Goal: Use online tool/utility

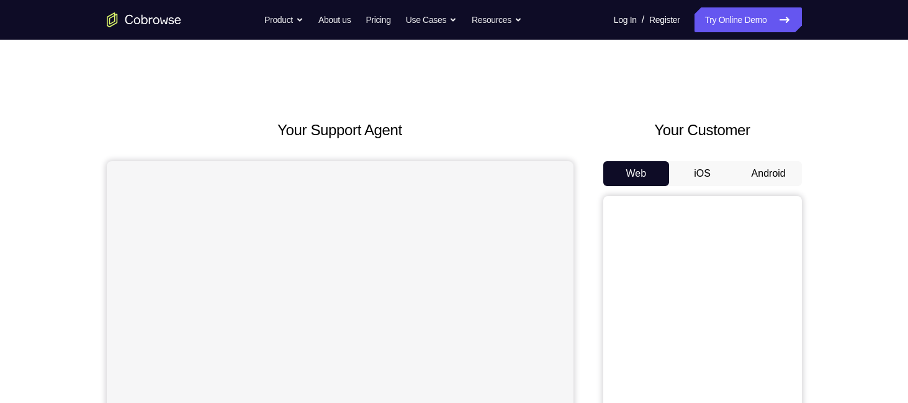
click at [750, 177] on button "Android" at bounding box center [768, 173] width 66 height 25
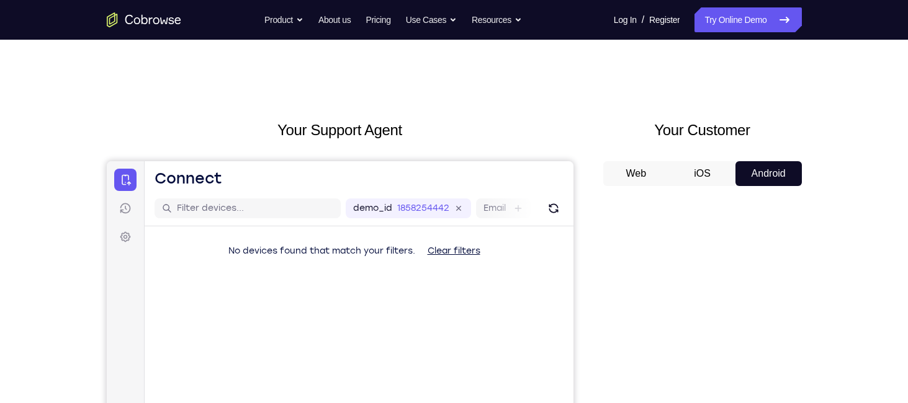
click at [606, 249] on div at bounding box center [702, 387] width 199 height 382
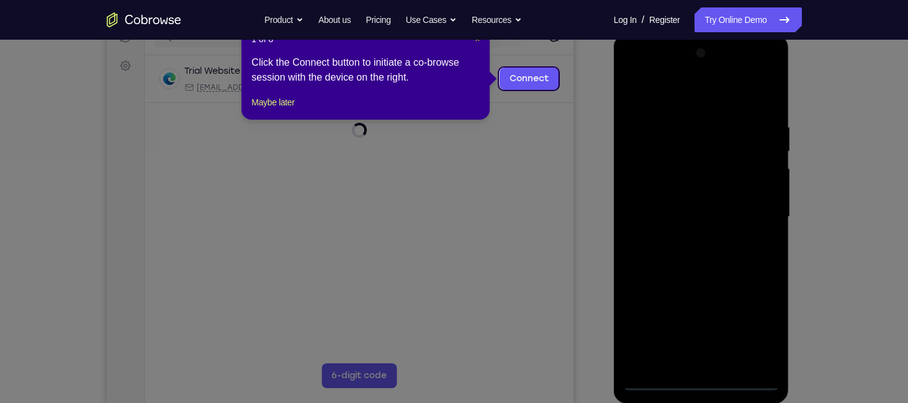
click at [477, 42] on span "×" at bounding box center [477, 39] width 5 height 10
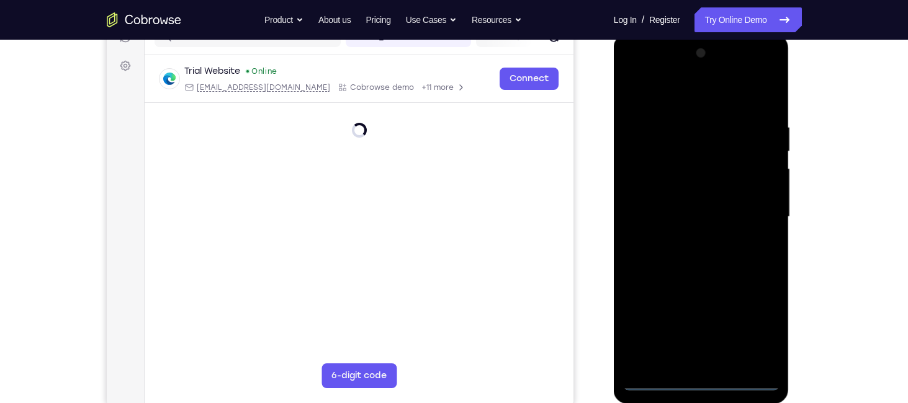
click at [694, 383] on div at bounding box center [701, 216] width 156 height 347
click at [701, 383] on div at bounding box center [701, 216] width 156 height 347
click at [753, 326] on div at bounding box center [701, 216] width 156 height 347
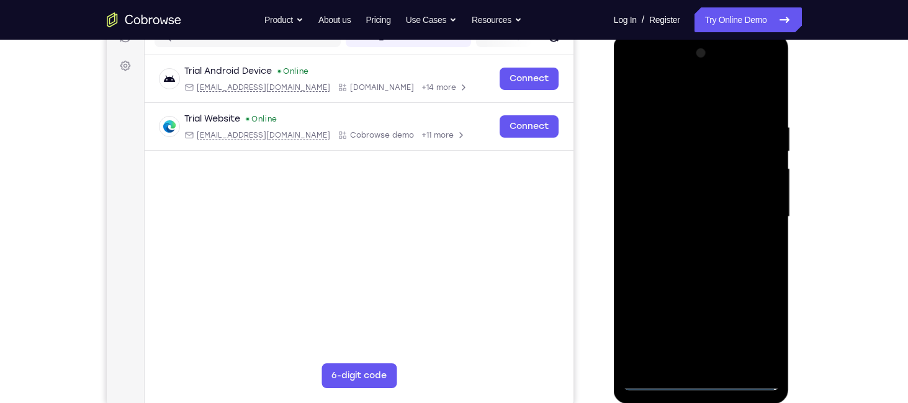
click at [685, 97] on div at bounding box center [701, 216] width 156 height 347
click at [756, 211] on div at bounding box center [701, 216] width 156 height 347
click at [688, 243] on div at bounding box center [701, 216] width 156 height 347
click at [694, 191] on div at bounding box center [701, 216] width 156 height 347
click at [696, 212] on div at bounding box center [701, 216] width 156 height 347
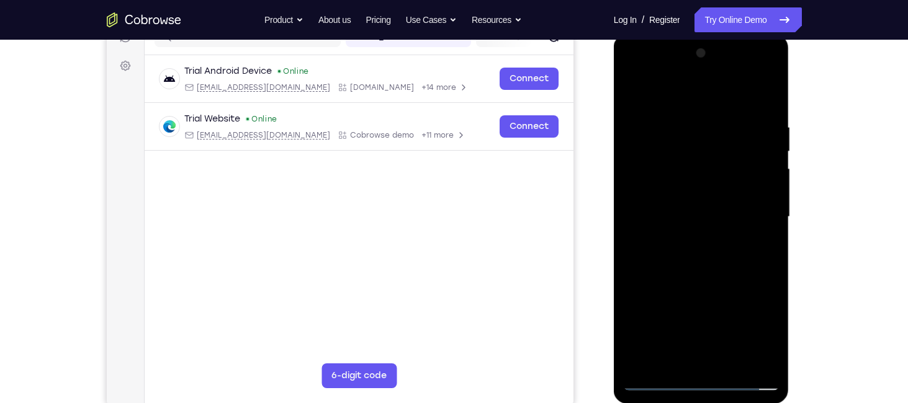
click at [763, 149] on div at bounding box center [701, 216] width 156 height 347
click at [709, 187] on div at bounding box center [701, 216] width 156 height 347
drag, startPoint x: 694, startPoint y: 104, endPoint x: 724, endPoint y: -60, distance: 166.0
click at [724, 34] on html "Online web based iOS Simulators and Android Emulators. Run iPhone, iPad, Mobile…" at bounding box center [702, 220] width 177 height 372
click at [771, 89] on div at bounding box center [701, 216] width 156 height 347
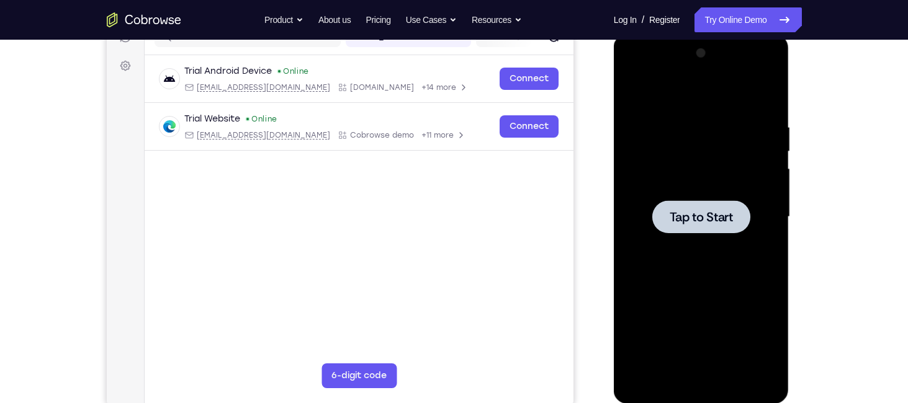
click at [702, 188] on div at bounding box center [701, 216] width 156 height 347
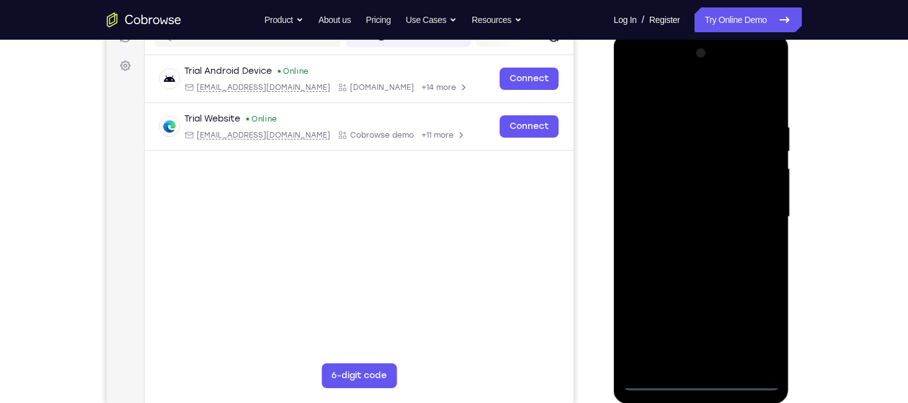
click at [696, 383] on div at bounding box center [701, 216] width 156 height 347
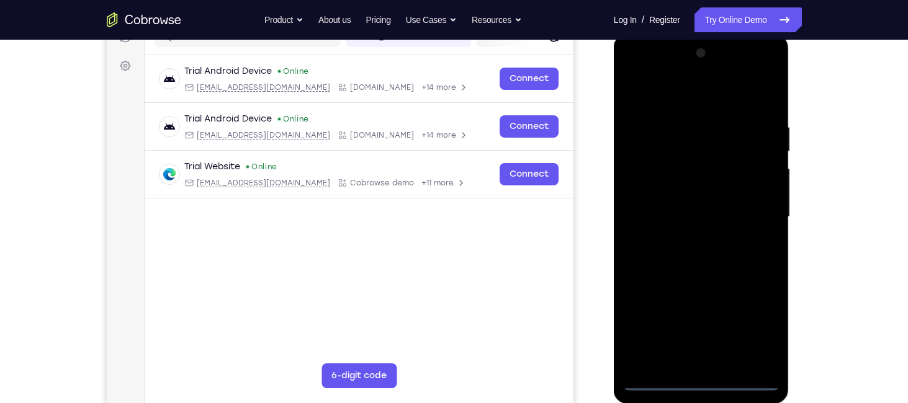
click at [766, 331] on div at bounding box center [701, 216] width 156 height 347
click at [702, 99] on div at bounding box center [701, 216] width 156 height 347
click at [753, 216] on div at bounding box center [701, 216] width 156 height 347
click at [688, 239] on div at bounding box center [701, 216] width 156 height 347
click at [688, 193] on div at bounding box center [701, 216] width 156 height 347
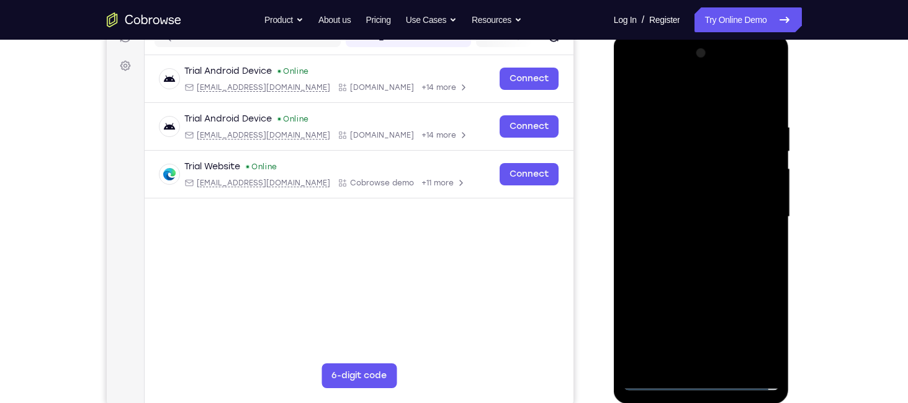
click at [687, 207] on div at bounding box center [701, 216] width 156 height 347
click at [687, 34] on div at bounding box center [702, 34] width 176 height 0
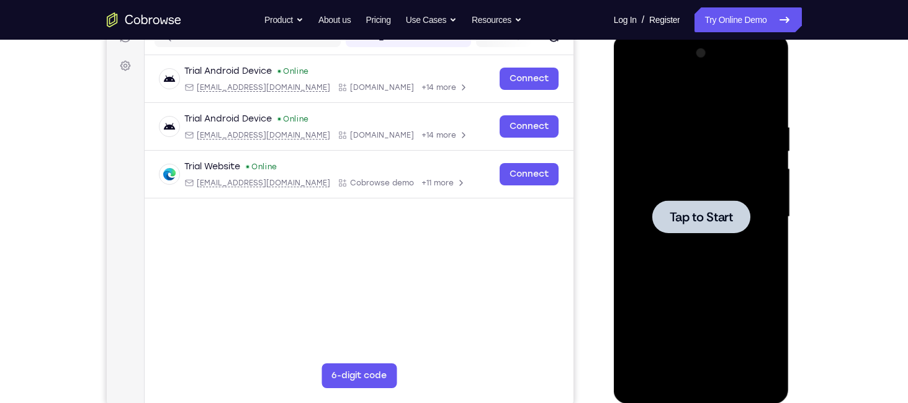
click at [680, 212] on span "Tap to Start" at bounding box center [701, 217] width 63 height 12
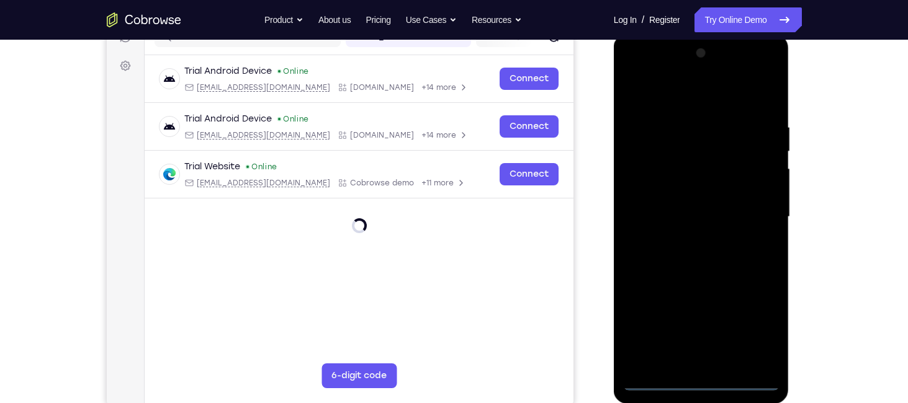
click at [704, 383] on div at bounding box center [701, 216] width 156 height 347
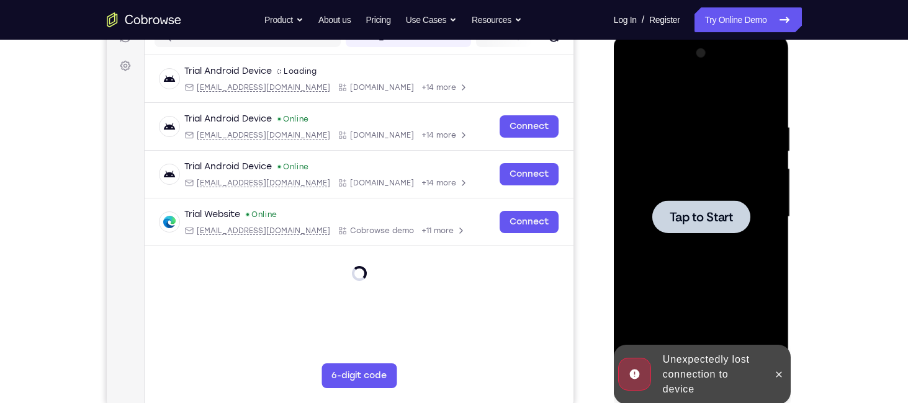
click at [703, 222] on span "Tap to Start" at bounding box center [701, 217] width 63 height 12
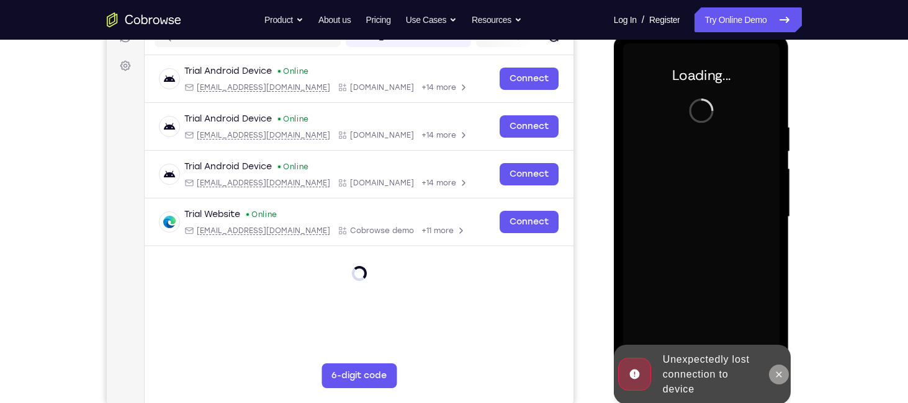
click at [779, 373] on icon at bounding box center [779, 375] width 10 height 10
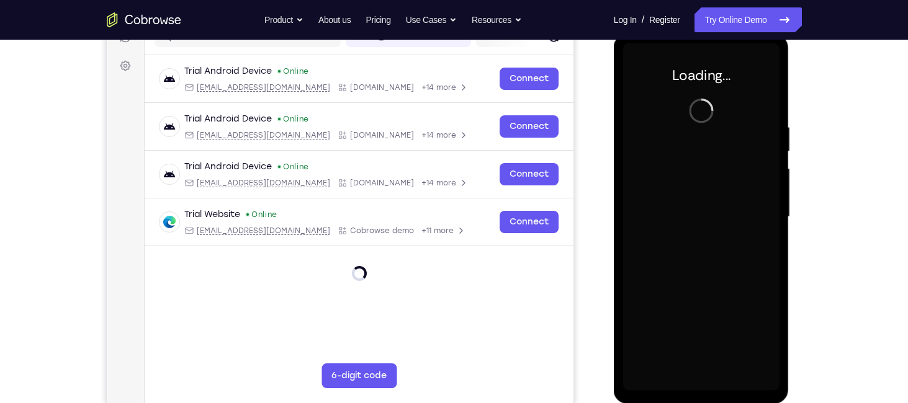
click at [719, 241] on div at bounding box center [701, 216] width 156 height 347
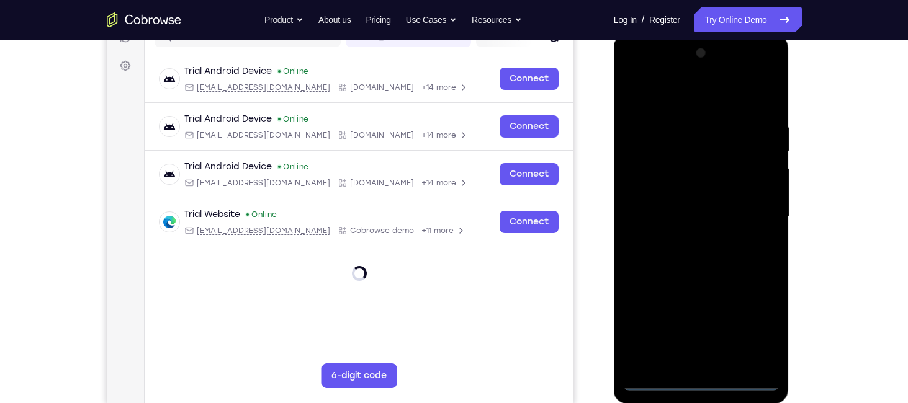
click at [703, 380] on div at bounding box center [701, 216] width 156 height 347
